Goal: Use online tool/utility: Utilize a website feature to perform a specific function

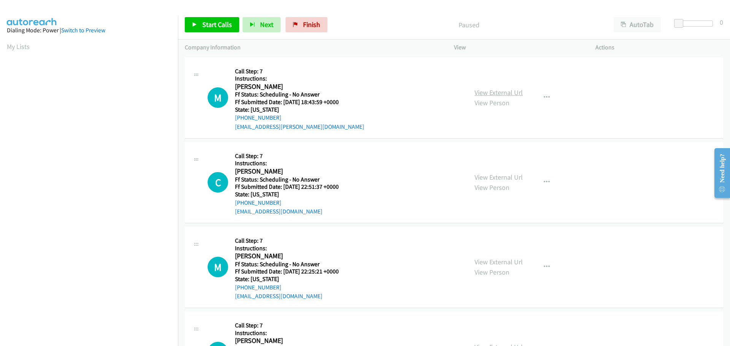
click at [477, 94] on link "View External Url" at bounding box center [498, 92] width 48 height 9
click at [493, 178] on link "View External Url" at bounding box center [498, 177] width 48 height 9
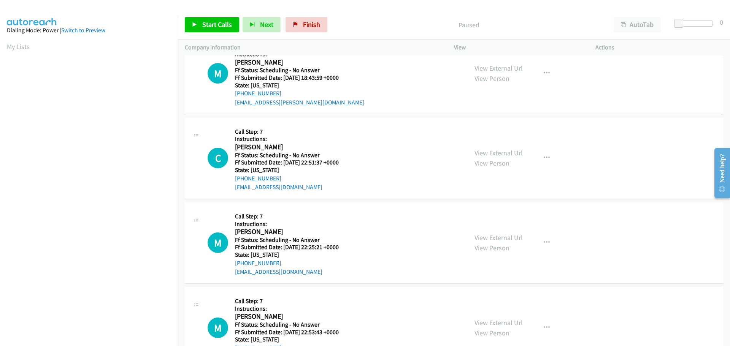
scroll to position [38, 0]
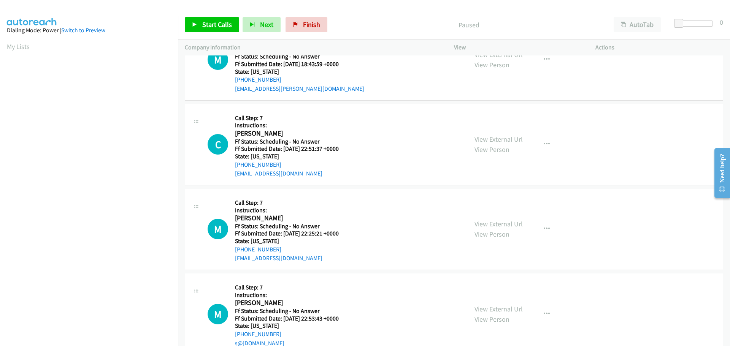
click at [494, 220] on link "View External Url" at bounding box center [498, 224] width 48 height 9
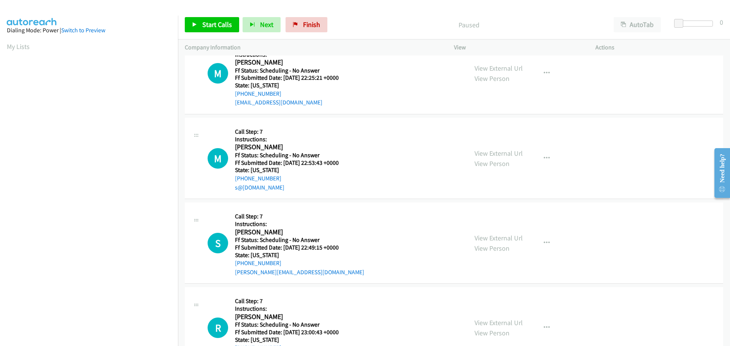
scroll to position [228, 0]
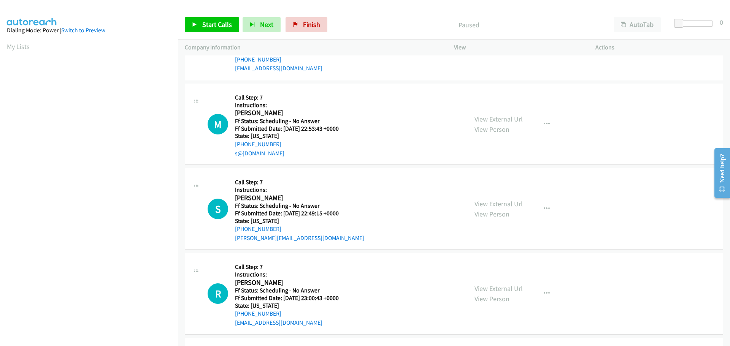
click at [505, 121] on link "View External Url" at bounding box center [498, 119] width 48 height 9
click at [477, 201] on link "View External Url" at bounding box center [498, 204] width 48 height 9
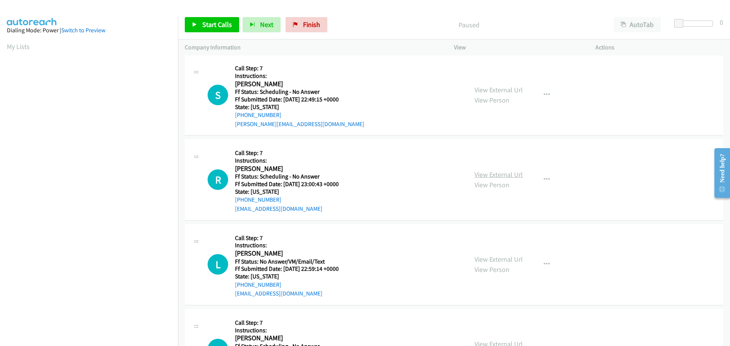
click at [496, 176] on link "View External Url" at bounding box center [498, 174] width 48 height 9
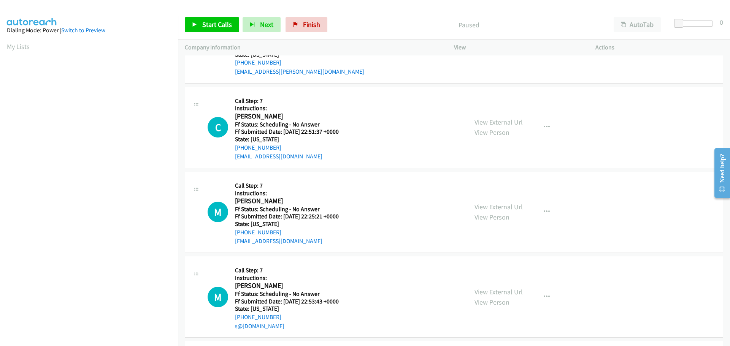
scroll to position [0, 0]
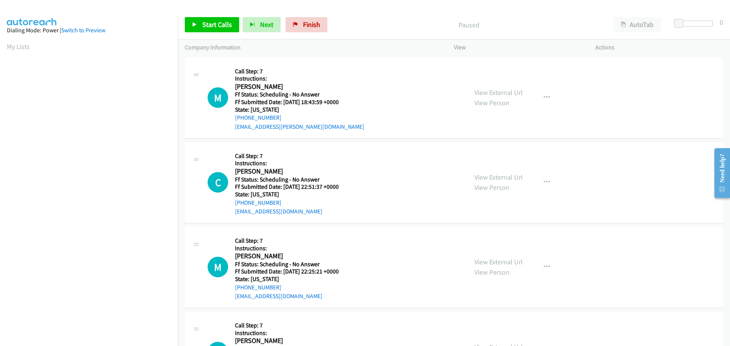
click at [205, 33] on div "Start Calls Pause Next Finish Paused AutoTab AutoTab 0" at bounding box center [454, 24] width 552 height 29
click at [204, 28] on span "Start Calls" at bounding box center [217, 24] width 30 height 9
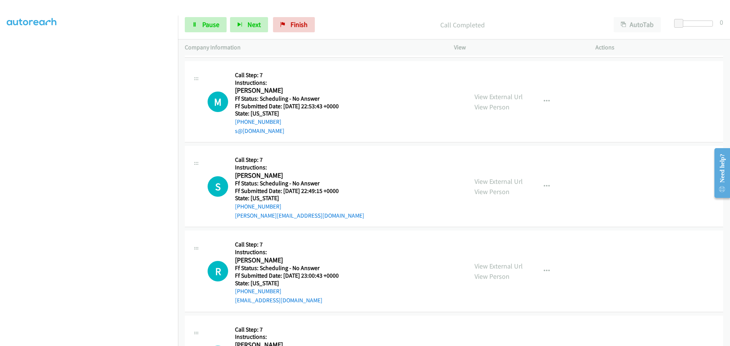
scroll to position [304, 0]
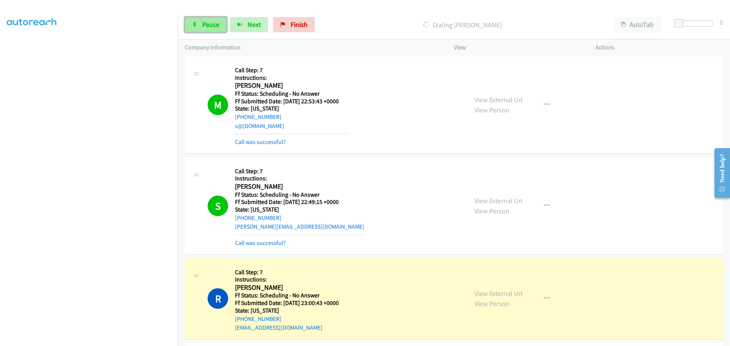
click at [199, 27] on link "Pause" at bounding box center [206, 24] width 42 height 15
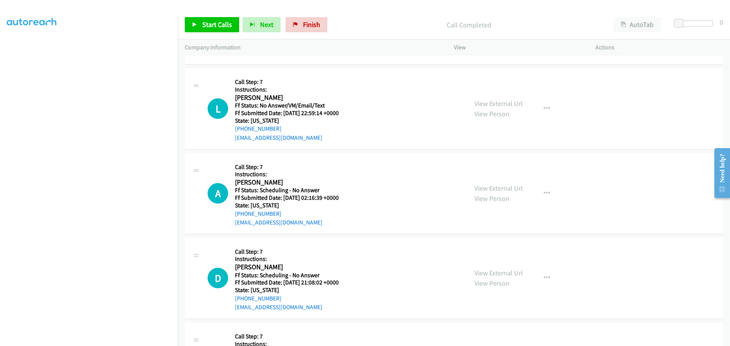
scroll to position [608, 0]
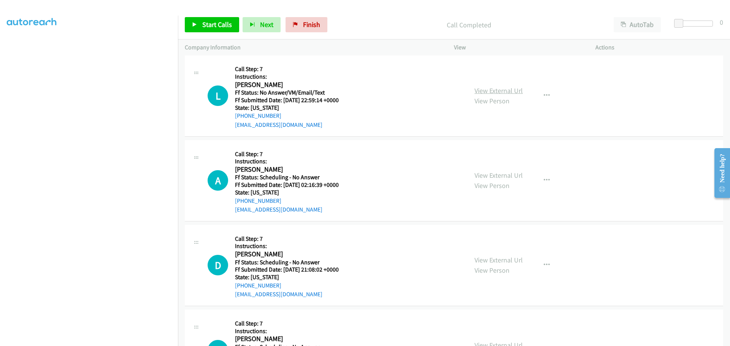
click at [500, 90] on link "View External Url" at bounding box center [498, 90] width 48 height 9
click at [513, 178] on link "View External Url" at bounding box center [498, 175] width 48 height 9
click at [487, 261] on link "View External Url" at bounding box center [498, 260] width 48 height 9
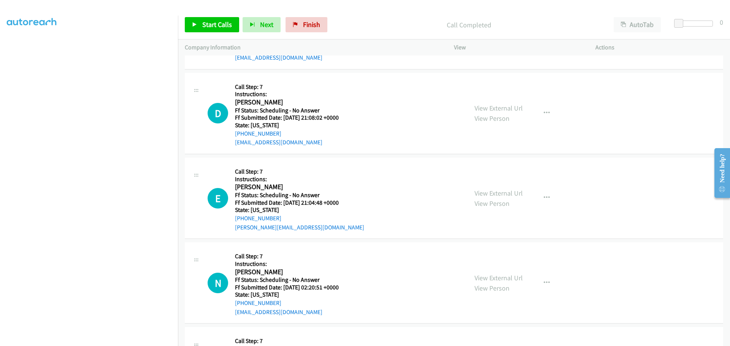
scroll to position [836, 0]
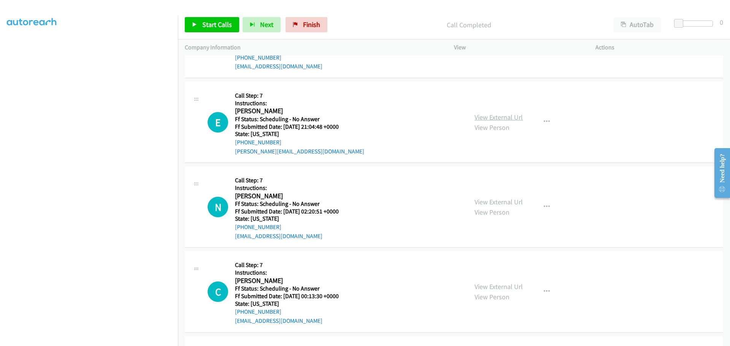
click at [494, 116] on link "View External Url" at bounding box center [498, 117] width 48 height 9
click at [495, 200] on link "View External Url" at bounding box center [498, 202] width 48 height 9
click at [477, 287] on link "View External Url" at bounding box center [498, 286] width 48 height 9
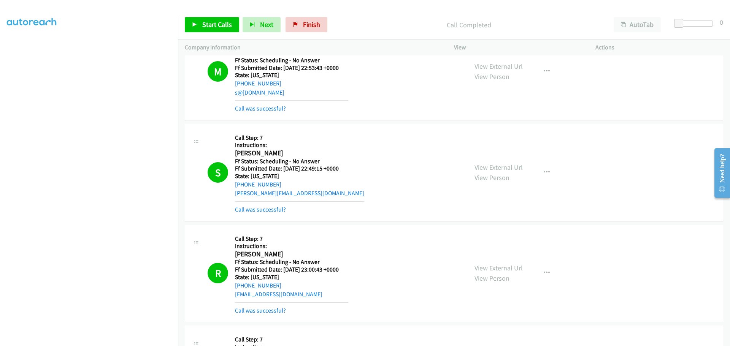
scroll to position [380, 0]
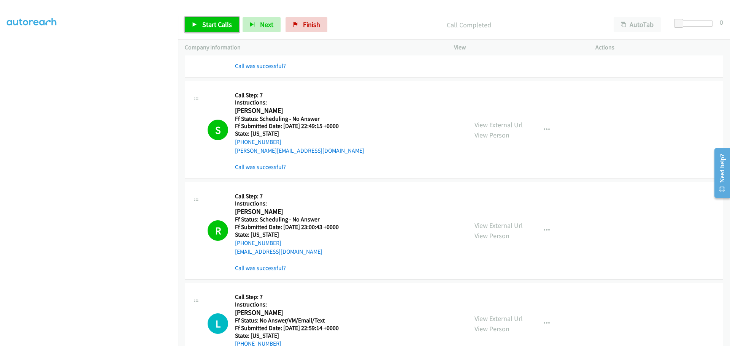
click at [215, 25] on span "Start Calls" at bounding box center [217, 24] width 30 height 9
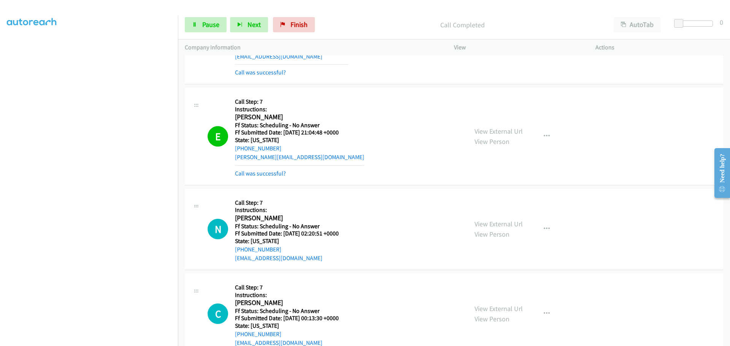
scroll to position [912, 0]
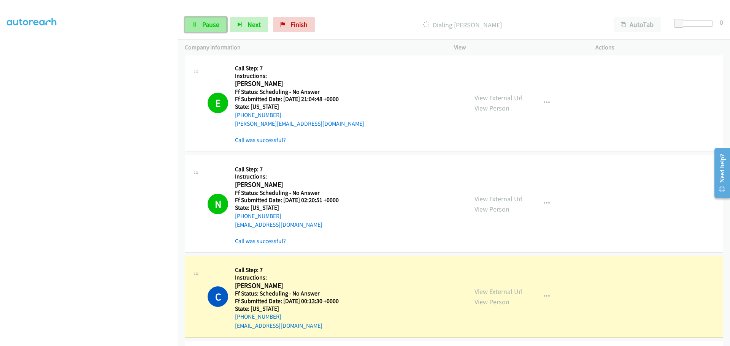
click at [201, 25] on link "Pause" at bounding box center [206, 24] width 42 height 15
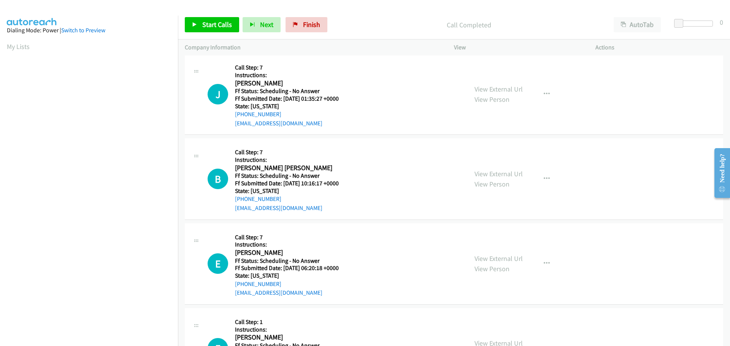
scroll to position [1216, 0]
